Goal: Information Seeking & Learning: Learn about a topic

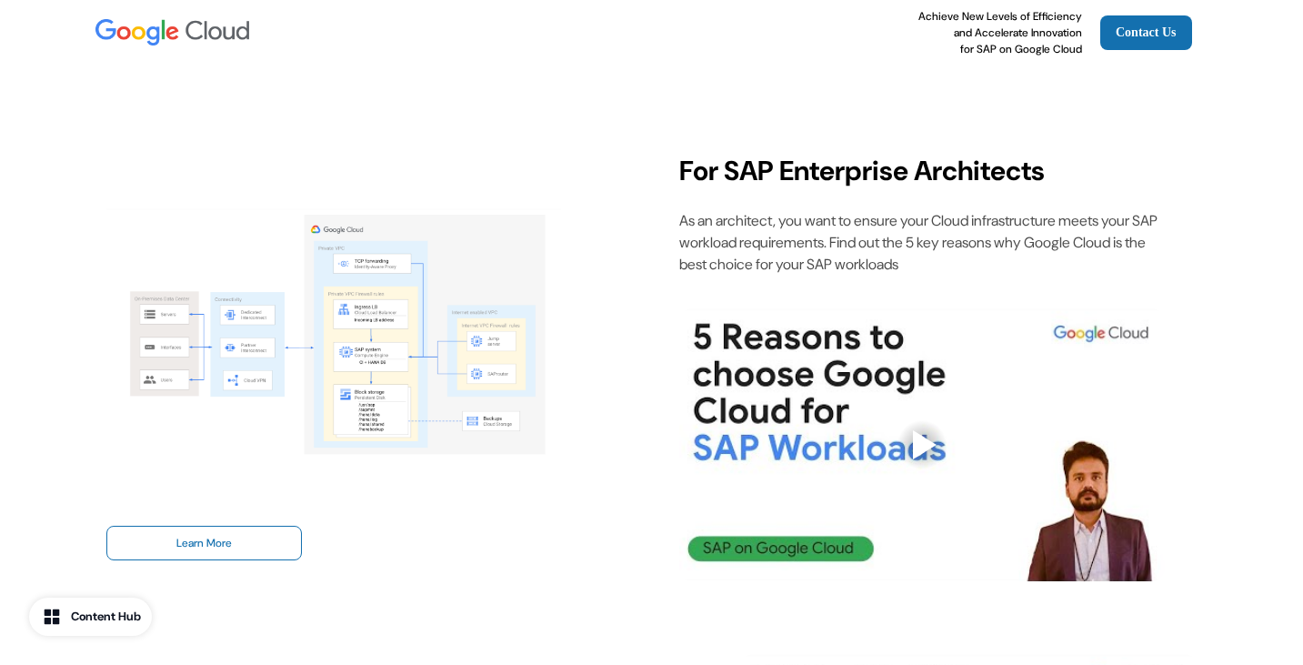
scroll to position [155, 0]
click at [921, 445] on div at bounding box center [925, 443] width 24 height 29
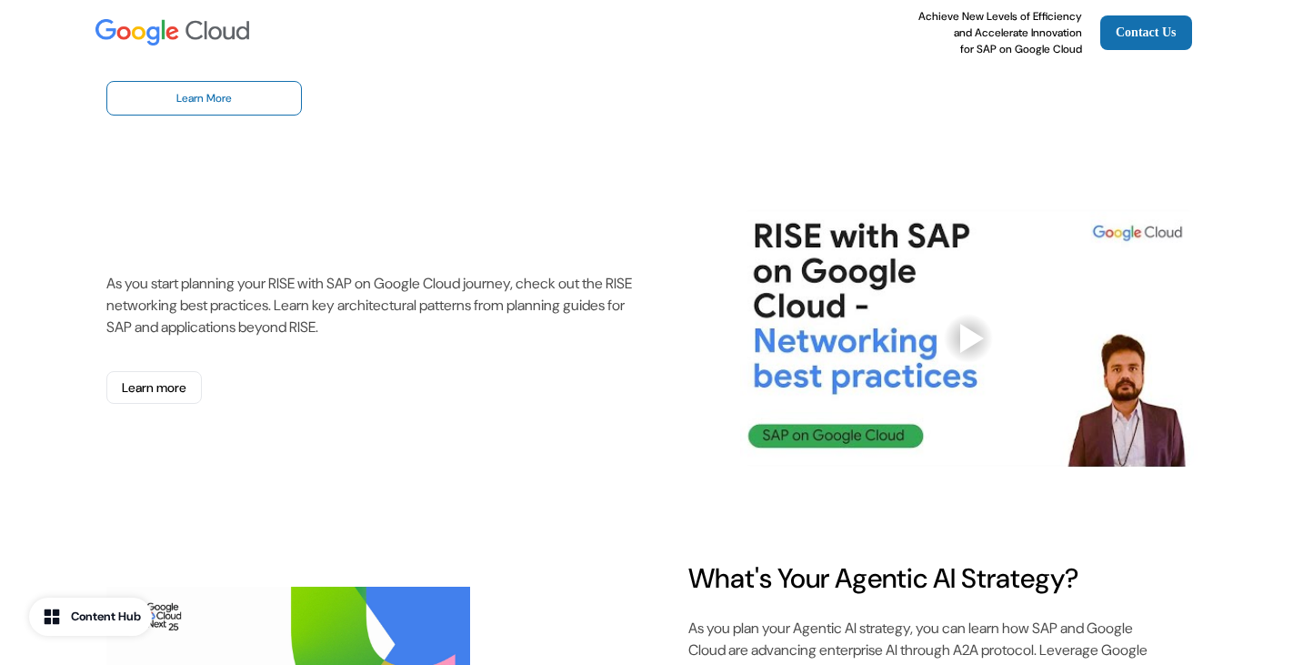
scroll to position [599, 0]
click at [980, 328] on div at bounding box center [972, 337] width 24 height 29
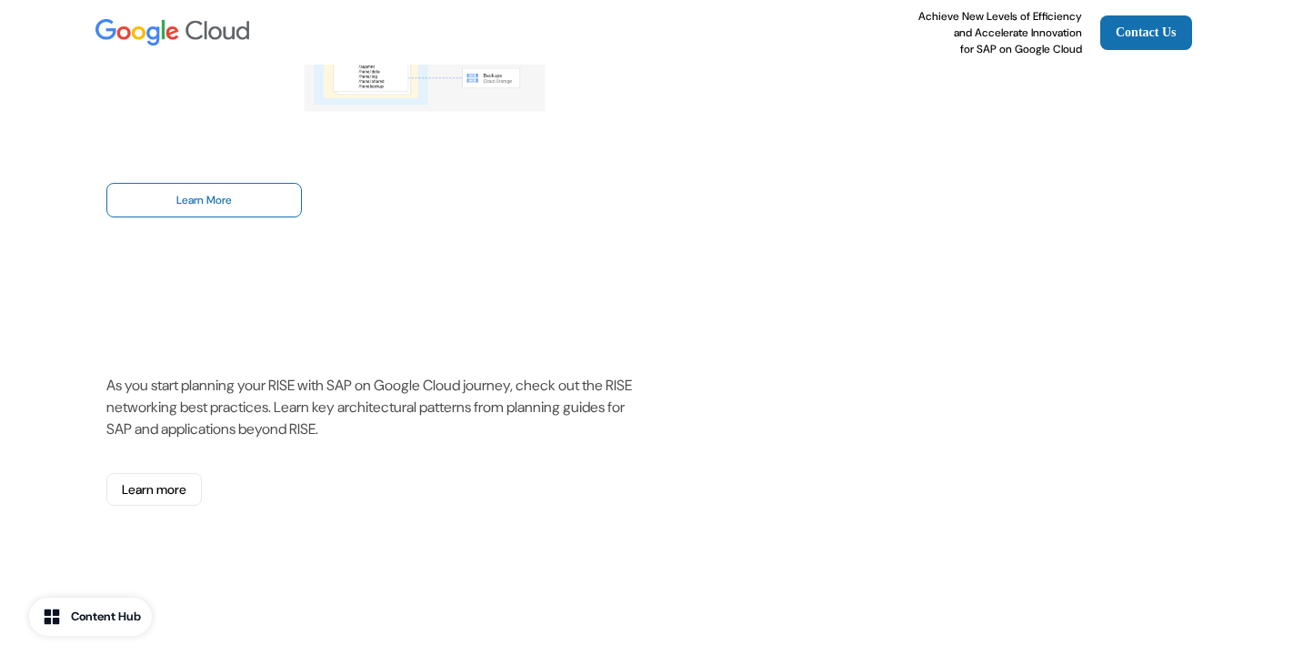
scroll to position [497, 0]
click at [176, 200] on link "Learn More" at bounding box center [203, 199] width 195 height 35
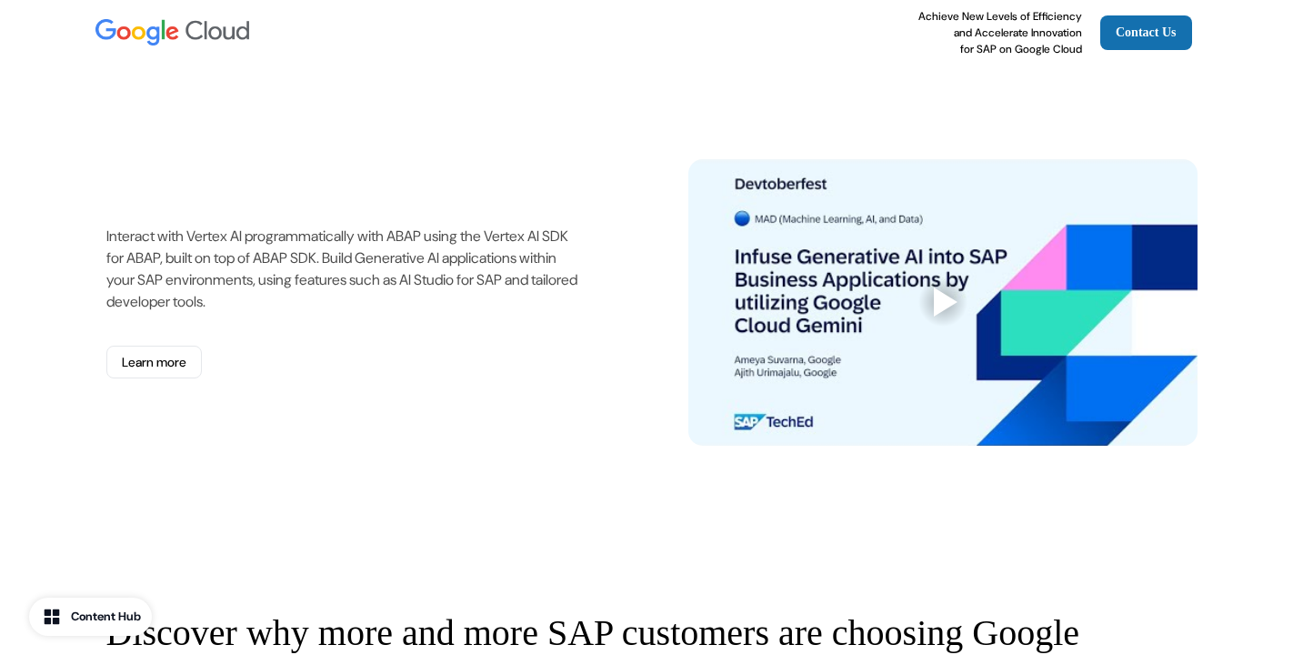
scroll to position [1984, 0]
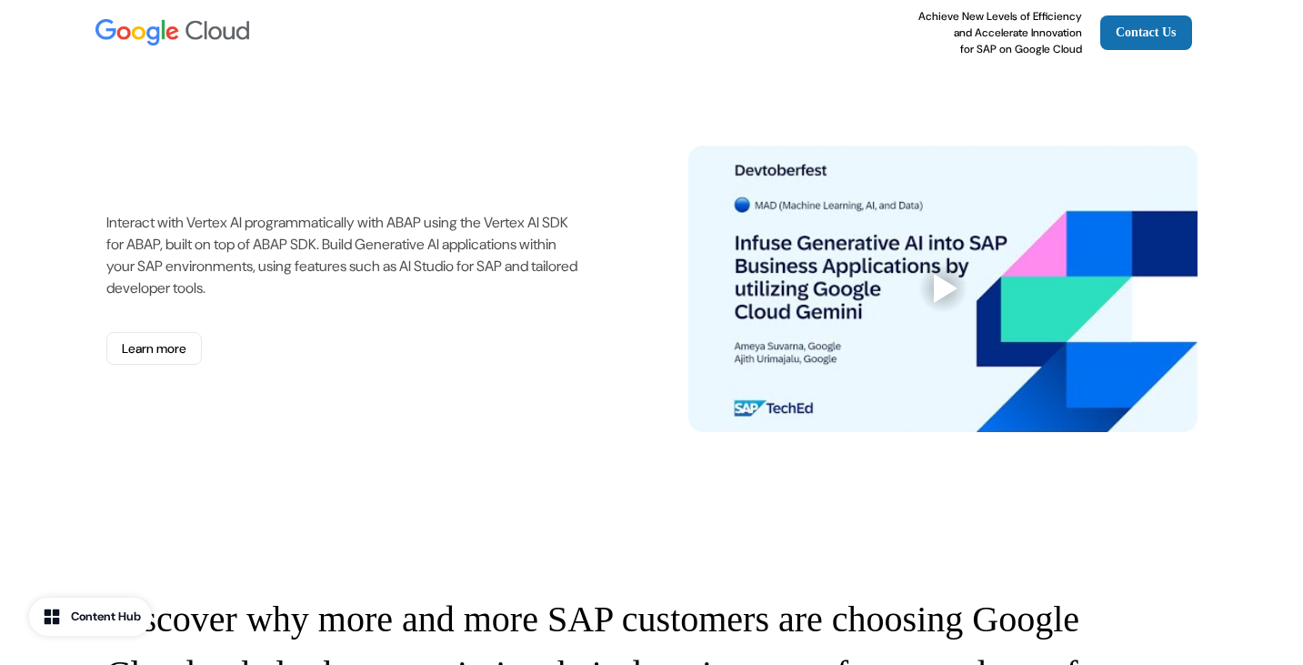
click at [940, 274] on div at bounding box center [946, 288] width 24 height 29
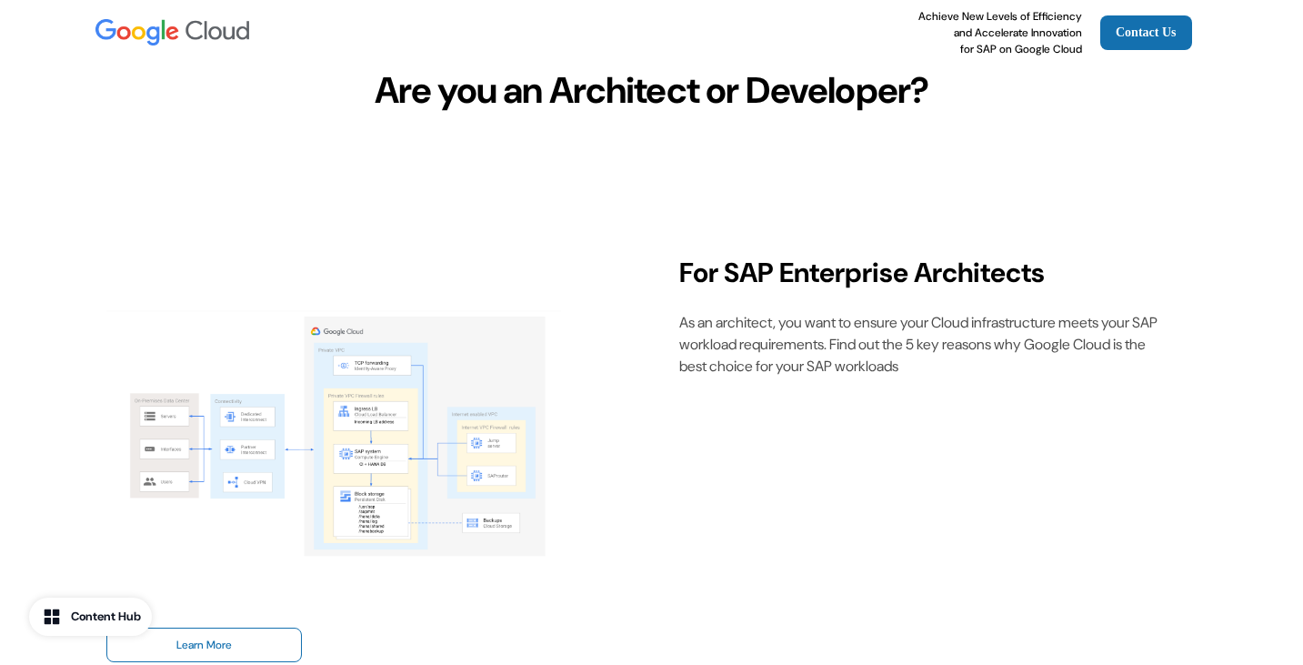
scroll to position [0, 0]
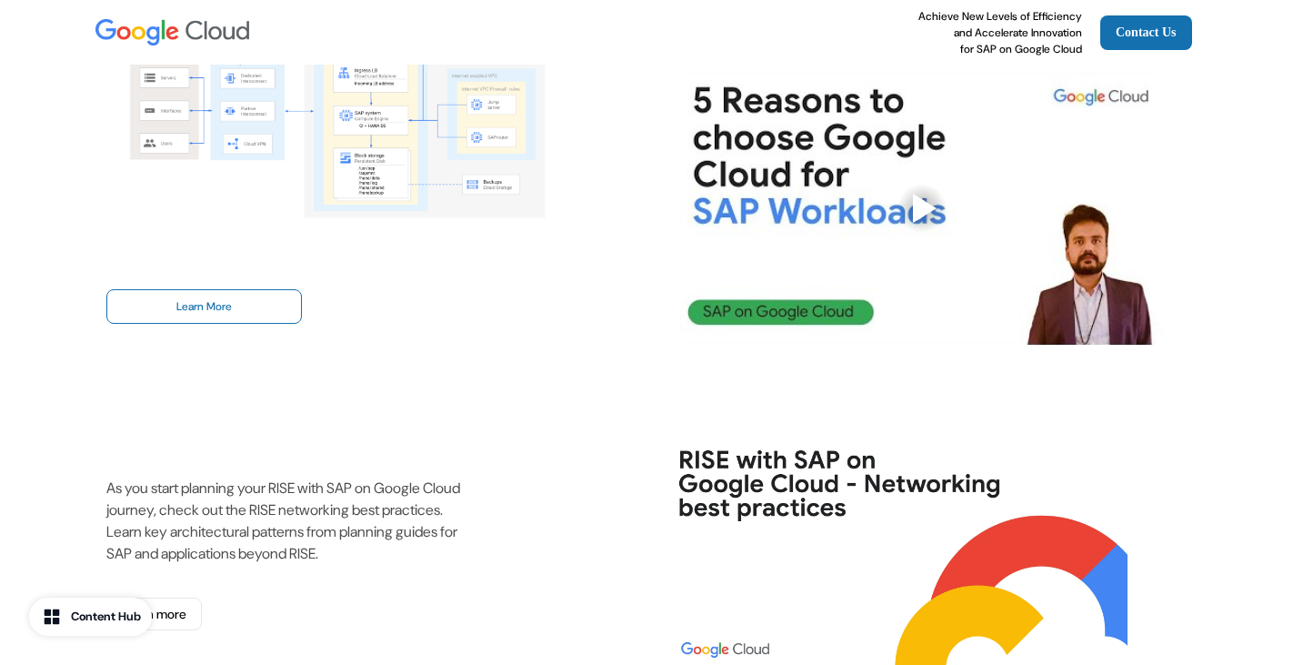
scroll to position [386, 0]
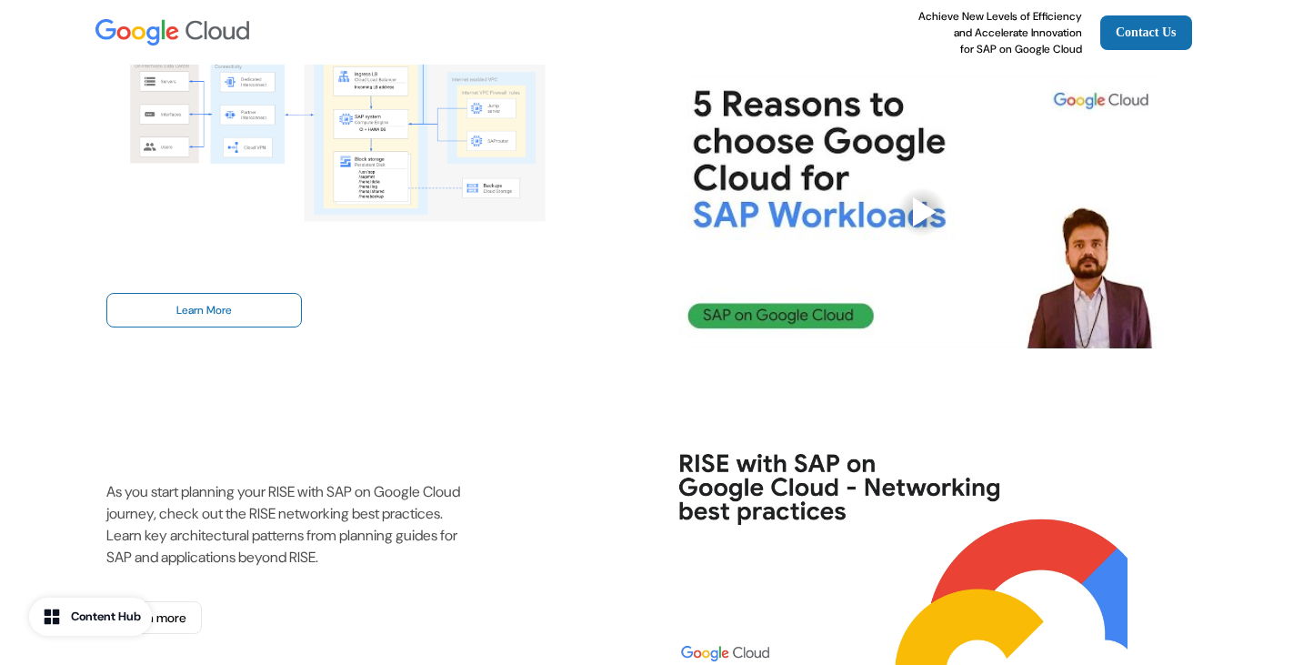
click at [570, 318] on div "Learn More" at bounding box center [365, 310] width 518 height 35
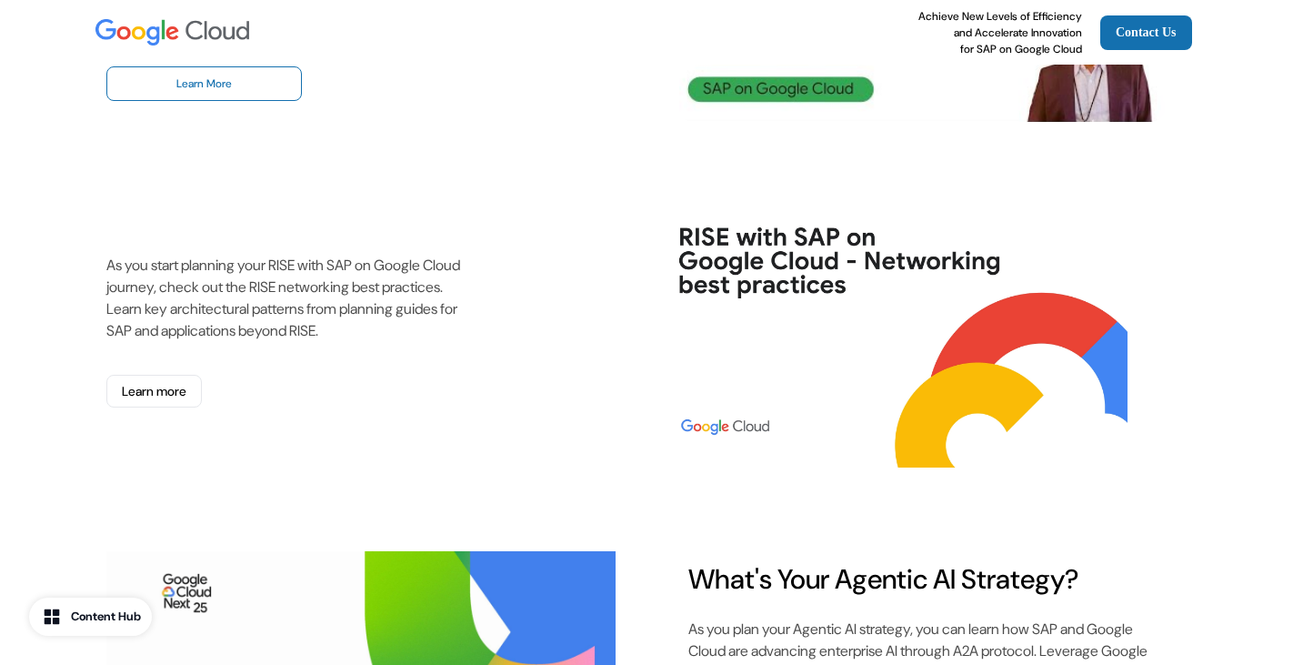
scroll to position [615, 0]
